Goal: Task Accomplishment & Management: Manage account settings

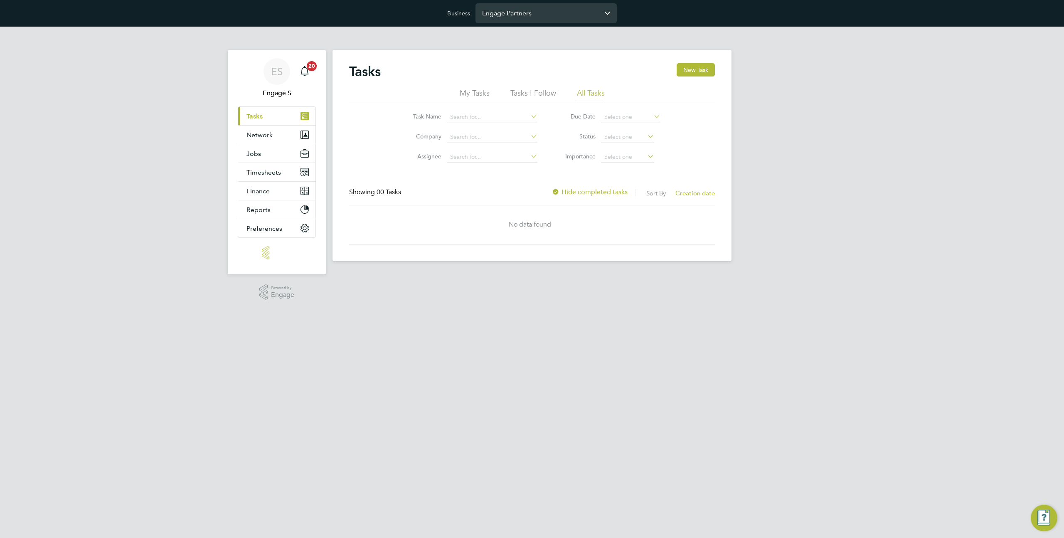
click at [521, 13] on input "Engage Partners" at bounding box center [545, 13] width 141 height 20
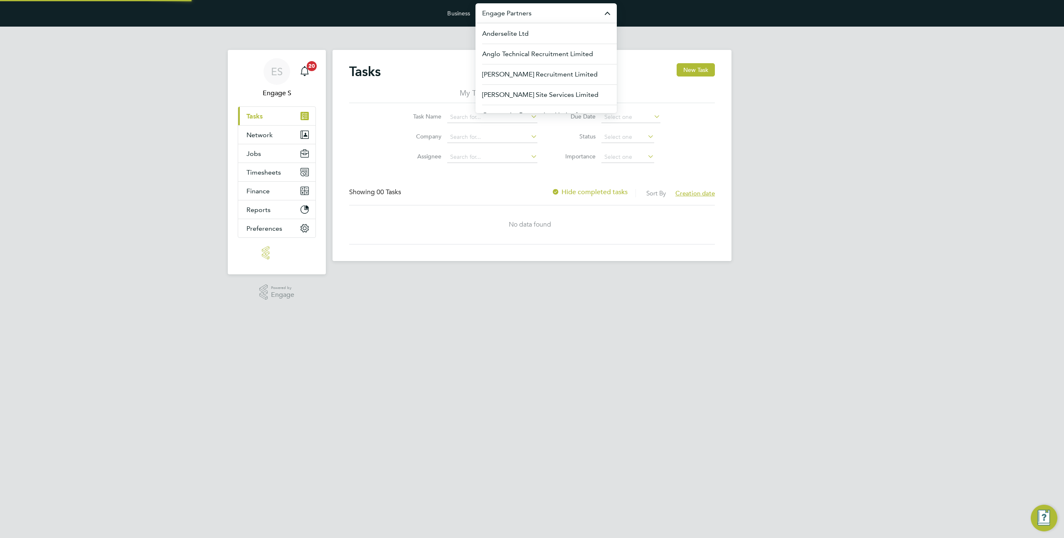
click at [521, 13] on input "Engage Partners" at bounding box center [545, 13] width 141 height 20
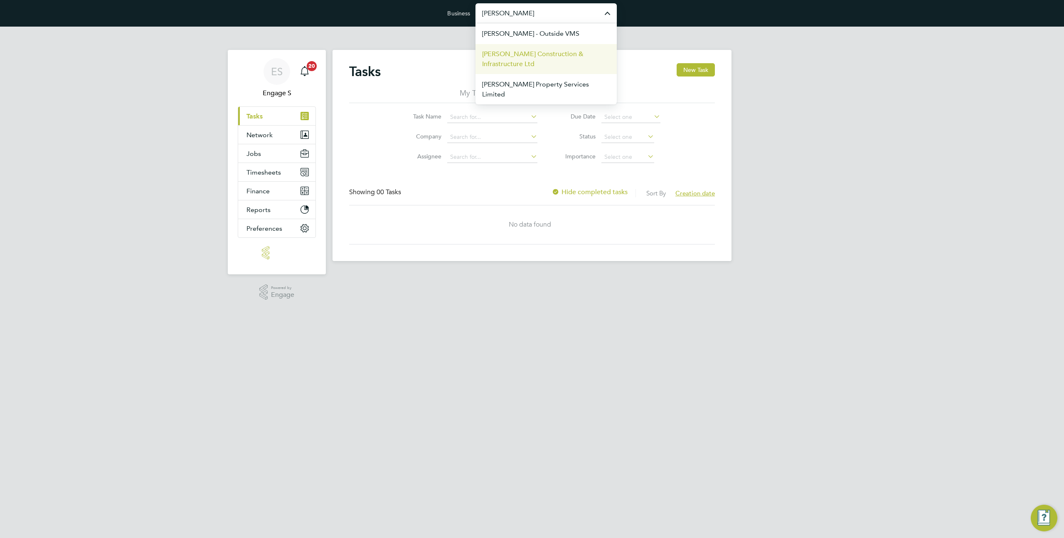
click at [539, 66] on span "[PERSON_NAME] Construction & Infrastructure Ltd" at bounding box center [546, 59] width 128 height 20
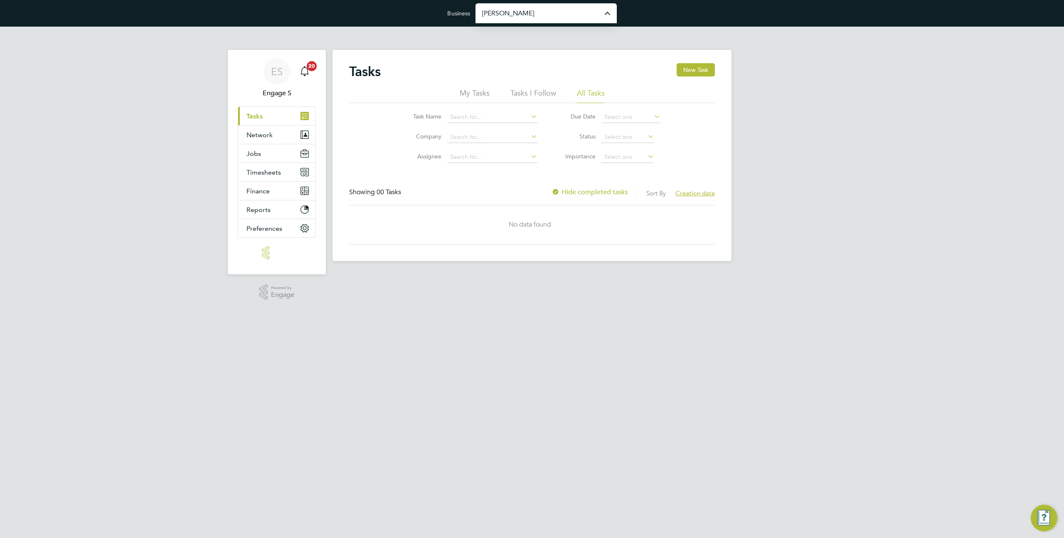
type input "[PERSON_NAME] Construction & Infrastructure Ltd"
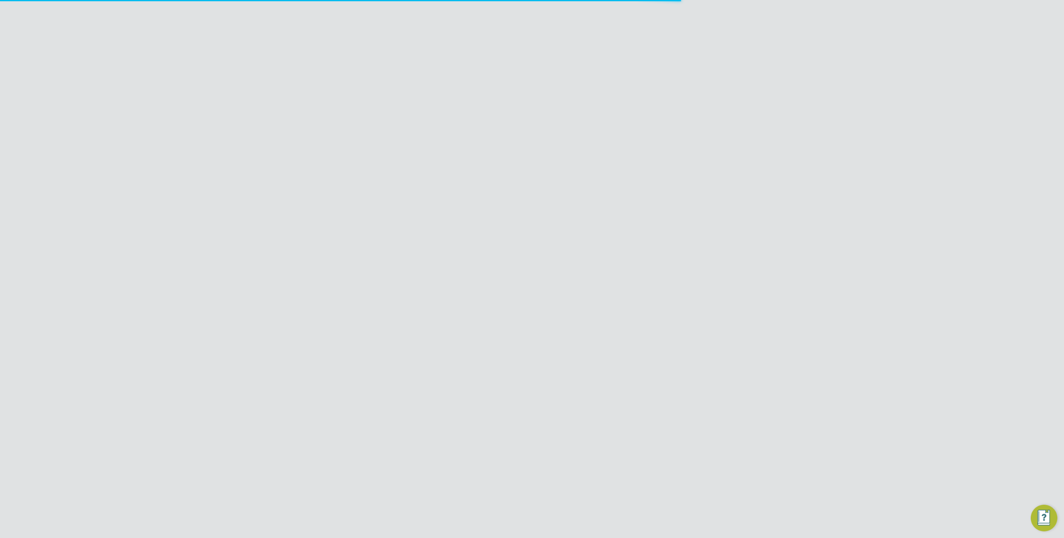
click at [262, 307] on button "Preferences" at bounding box center [276, 303] width 77 height 18
click at [263, 359] on link "VMS Configurations" at bounding box center [276, 358] width 61 height 8
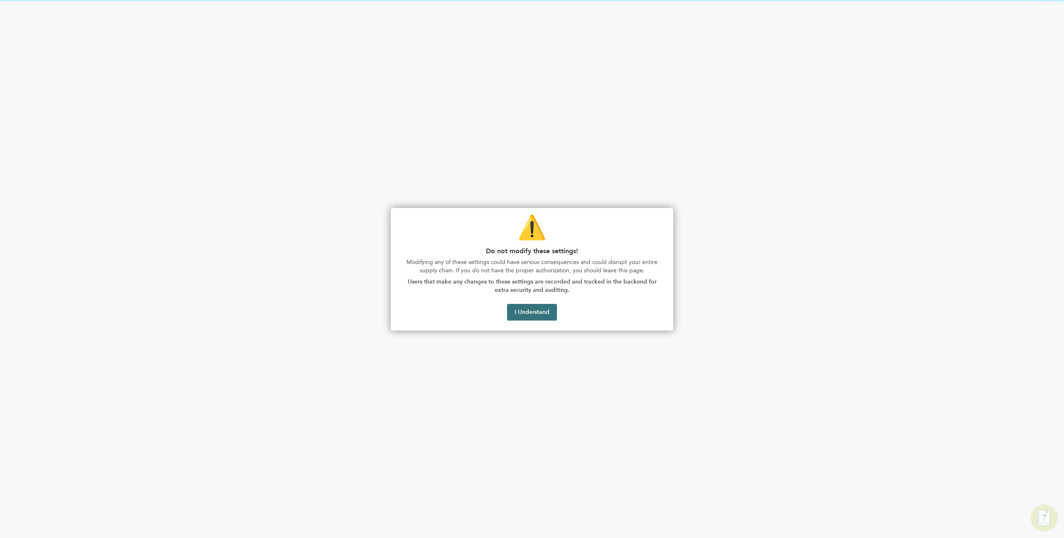
click at [522, 316] on button "I Understand" at bounding box center [532, 312] width 50 height 17
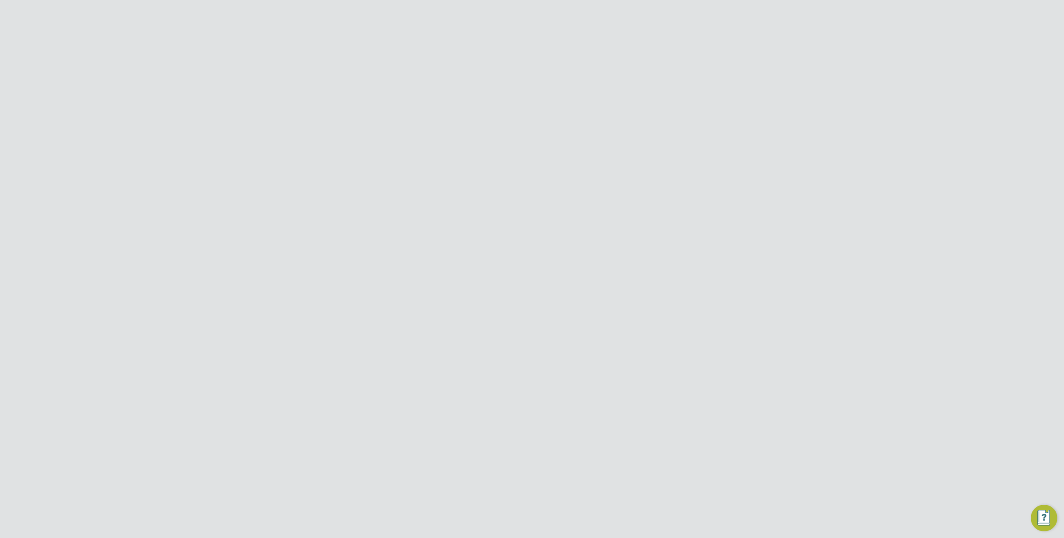
click at [696, 126] on icon at bounding box center [699, 129] width 10 height 7
click at [659, 144] on li "Edit VMS Configuration" at bounding box center [664, 147] width 80 height 12
type input "[PERSON_NAME] Construction - [GEOGRAPHIC_DATA]"
type input "[PERSON_NAME] Construction & Infrastructure Ltd"
type input "Custom"
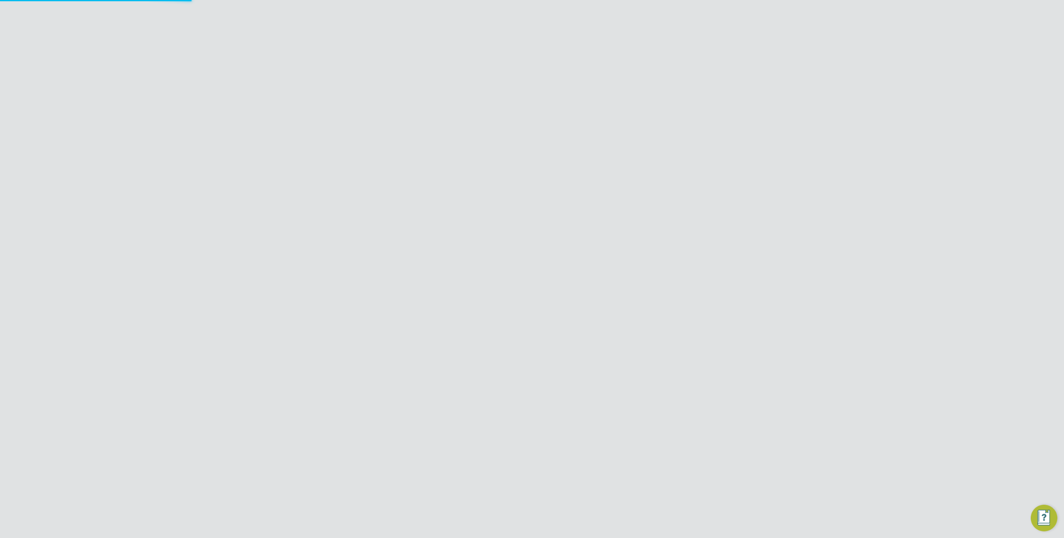
type input "By Vendor Group"
type input "No Limits"
type input "Labour Desk"
